Goal: Information Seeking & Learning: Stay updated

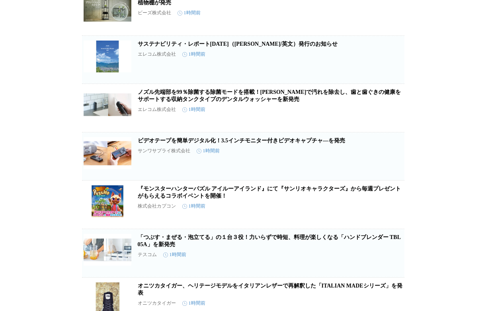
scroll to position [523, 0]
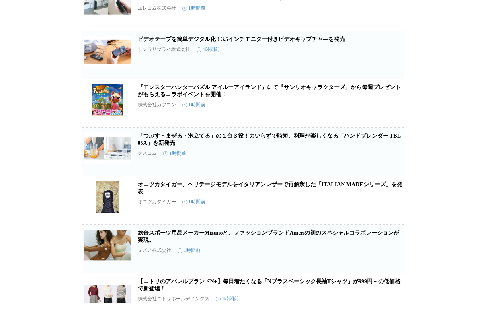
click at [212, 195] on h2 "オニツカタイガー、ヘリテージモデルをイタリアンレザーで再解釈した「ITALIAN MADEシリーズ」を発表" at bounding box center [270, 188] width 265 height 14
click at [211, 195] on link "オニツカタイガー、ヘリテージモデルをイタリアンレザーで再解釈した「ITALIAN MADEシリーズ」を発表" at bounding box center [270, 187] width 265 height 13
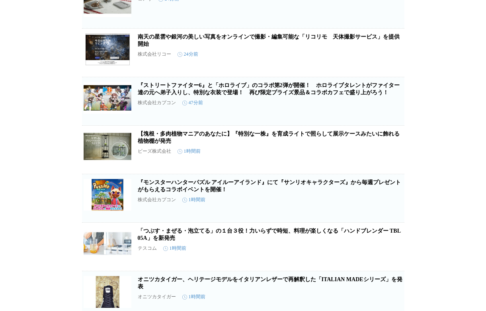
scroll to position [0, 0]
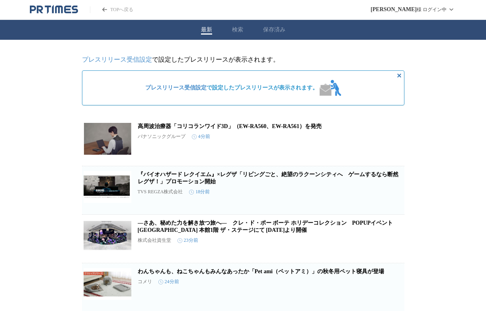
click at [244, 27] on div "最新 検索 保存済み" at bounding box center [243, 30] width 486 height 20
click at [236, 27] on button "検索" at bounding box center [237, 29] width 11 height 7
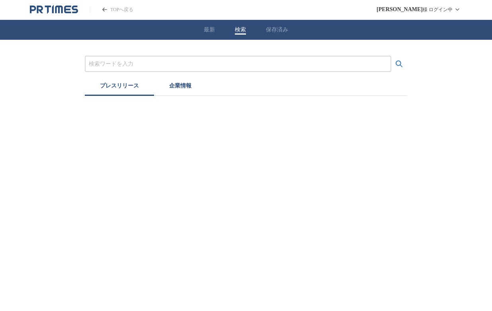
click at [190, 62] on input "プレスリリースおよび企業を検索する" at bounding box center [238, 64] width 298 height 9
click at [391, 56] on button "検索する" at bounding box center [399, 64] width 16 height 16
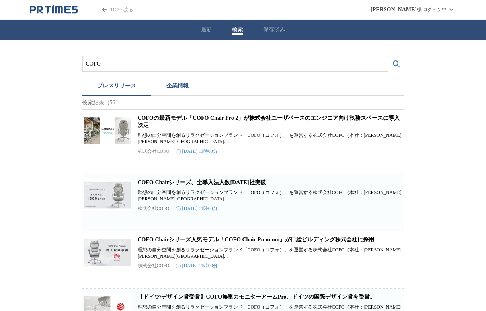
click at [159, 212] on p "株式会社COFO" at bounding box center [154, 208] width 32 height 7
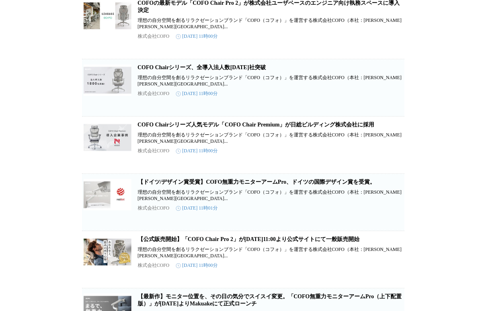
scroll to position [279, 0]
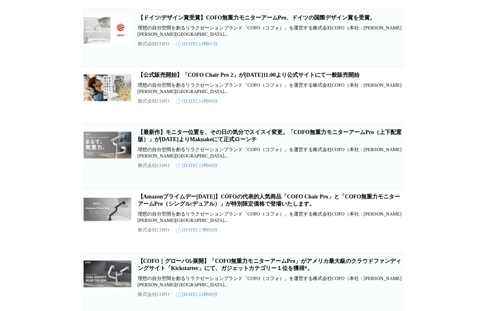
click at [213, 72] on link "【公式販売開始】「COFO Chair Pro 2」が[DATE]11:00より公式サイトにて一般販売開始" at bounding box center [249, 75] width 222 height 6
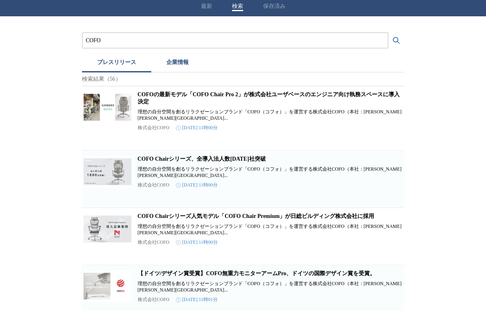
scroll to position [0, 0]
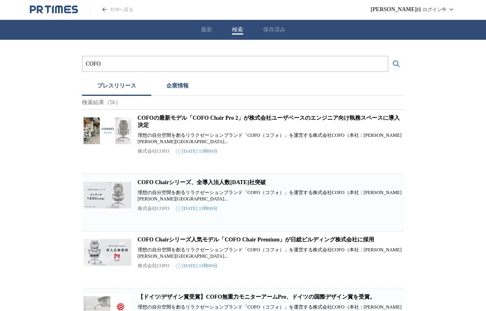
click at [190, 64] on input "COFO" at bounding box center [235, 64] width 298 height 9
type input "あ"
type input "ambie"
click at [388, 56] on button "検索する" at bounding box center [396, 64] width 16 height 16
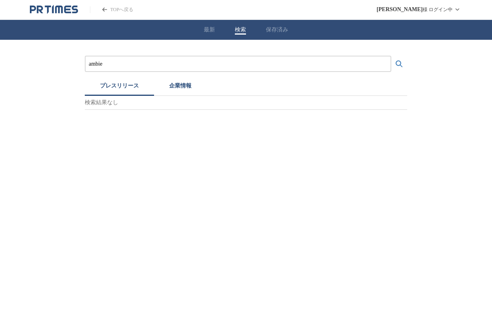
click at [391, 56] on button "検索する" at bounding box center [399, 64] width 16 height 16
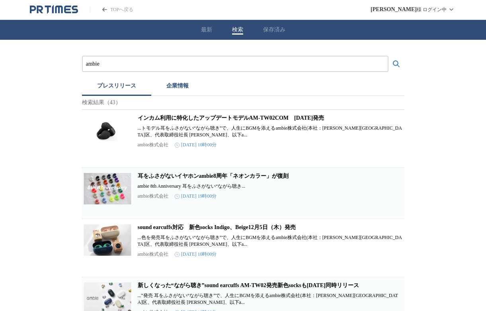
click at [157, 148] on p "ambie株式会社" at bounding box center [153, 145] width 31 height 7
click at [195, 122] on h2 "インカム利用に特化したアップデートモデルAM-TW02COM　[DATE]発売" at bounding box center [270, 118] width 265 height 7
click at [195, 121] on link "インカム利用に特化したアップデートモデルAM-TW02COM　[DATE]発売" at bounding box center [231, 118] width 187 height 6
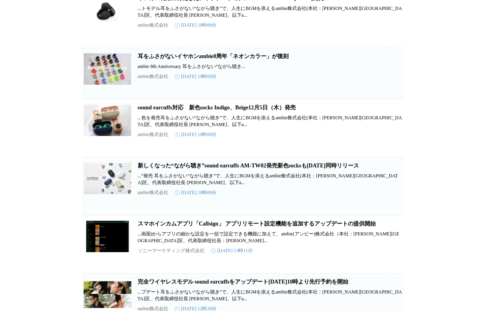
scroll to position [269, 0]
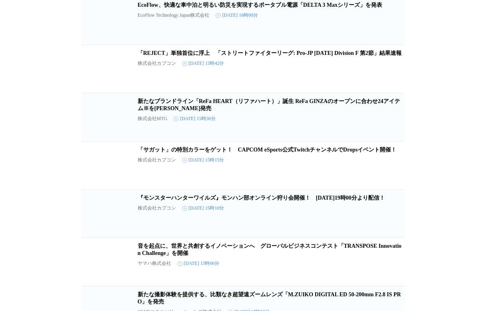
scroll to position [9101, 0]
